Goal: Information Seeking & Learning: Learn about a topic

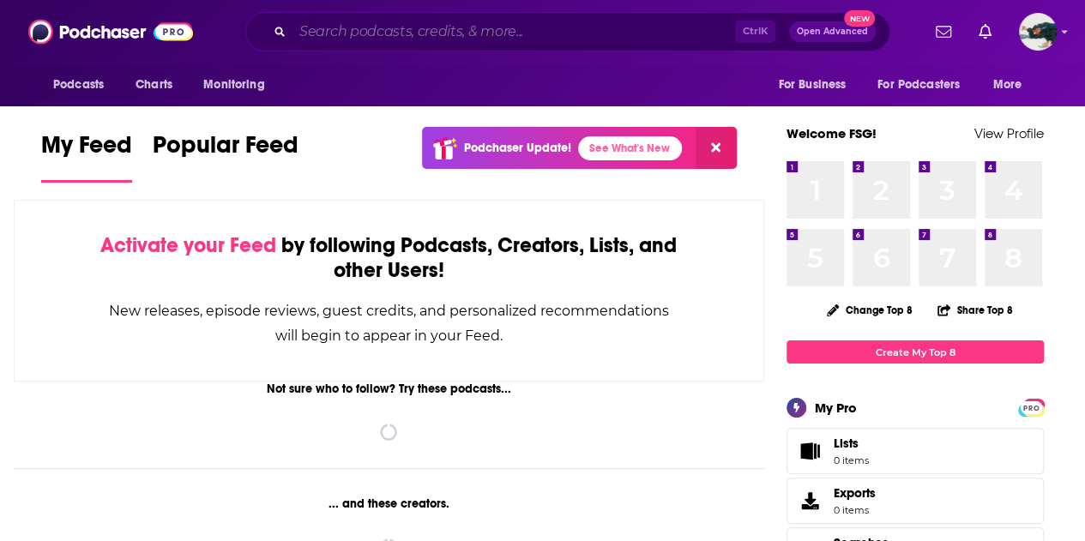
click at [518, 31] on input "Search podcasts, credits, & more..." at bounding box center [513, 31] width 442 height 27
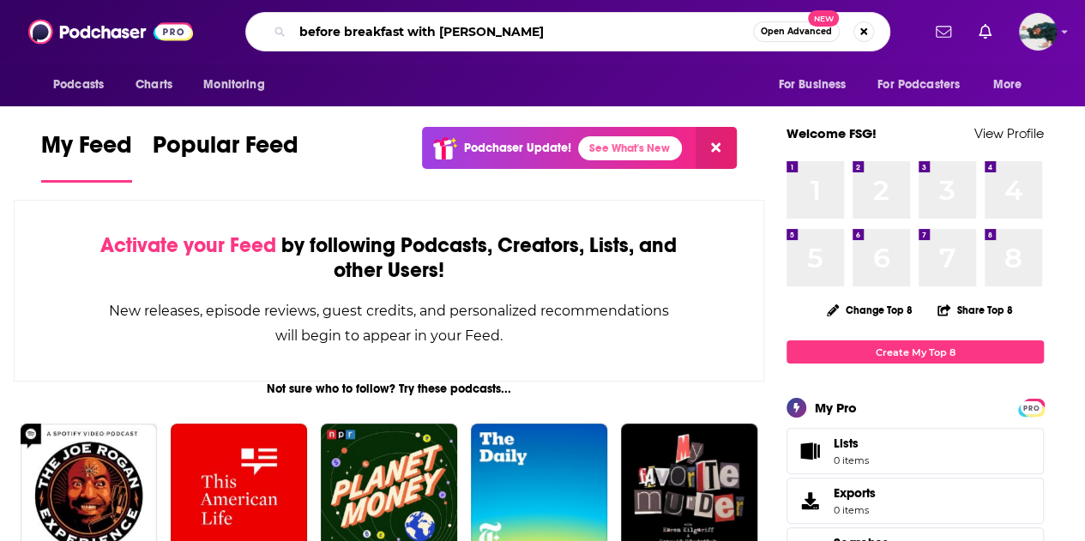
type input "before breakfast with [PERSON_NAME]"
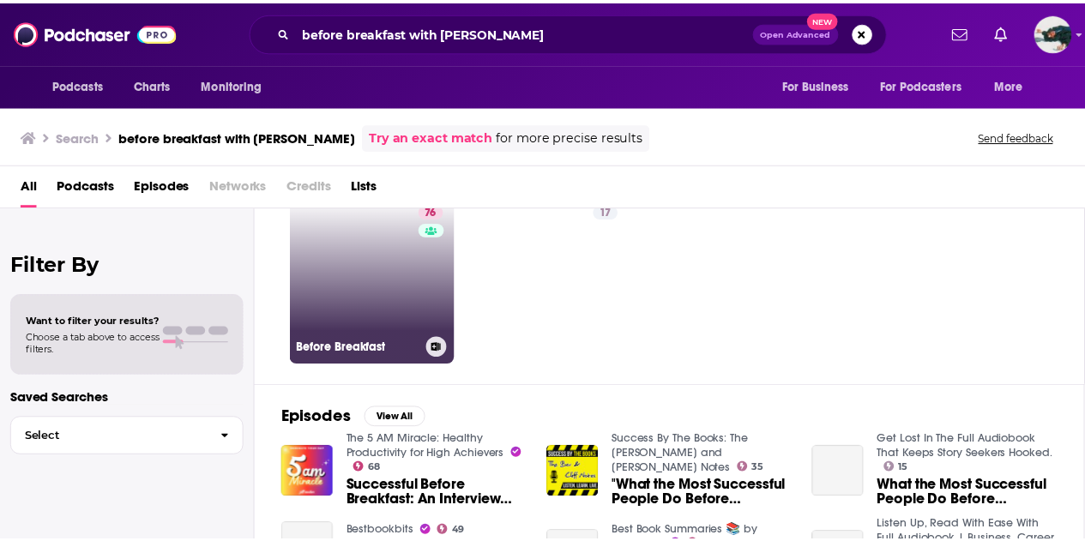
scroll to position [86, 0]
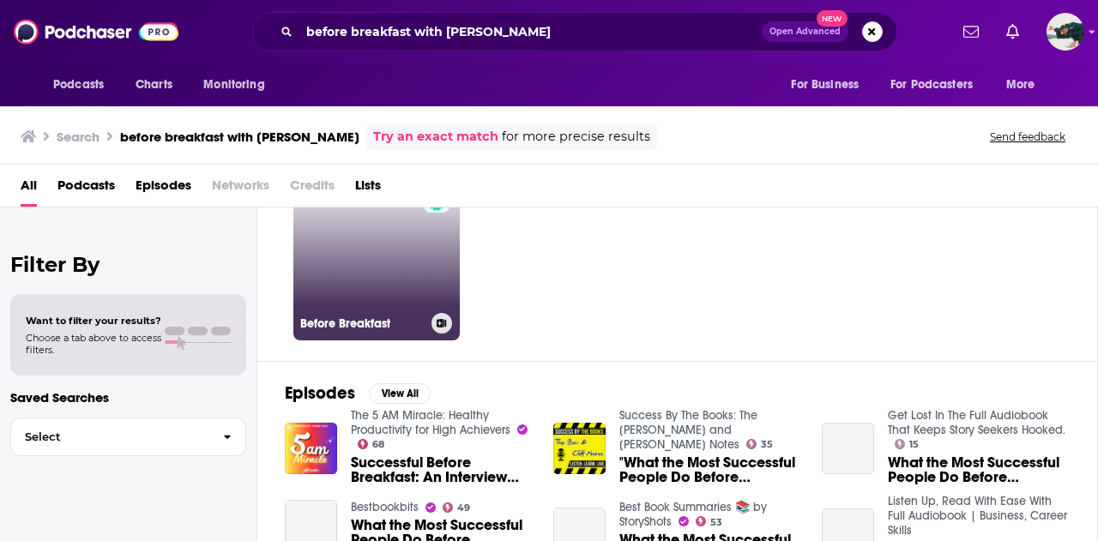
click at [400, 255] on link "76 Before Breakfast" at bounding box center [376, 257] width 166 height 166
